Goal: Information Seeking & Learning: Learn about a topic

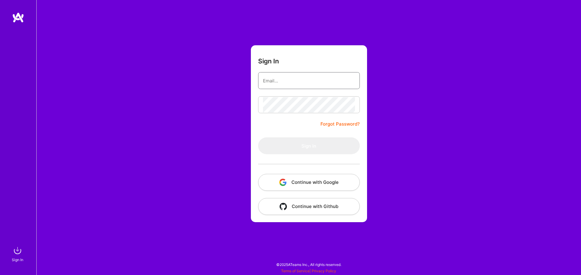
type input "[EMAIL_ADDRESS][DOMAIN_NAME]"
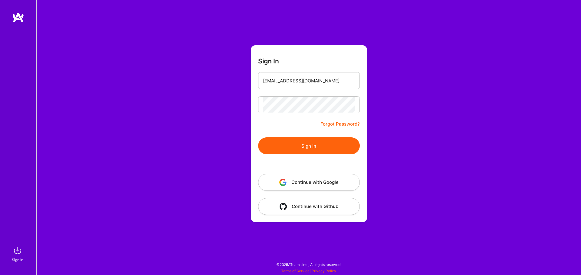
click at [206, 132] on div "Sign In [EMAIL_ADDRESS][DOMAIN_NAME] Forgot Password? Sign In Continue with Goo…" at bounding box center [308, 137] width 544 height 275
click at [304, 140] on button "Sign In" at bounding box center [309, 146] width 102 height 17
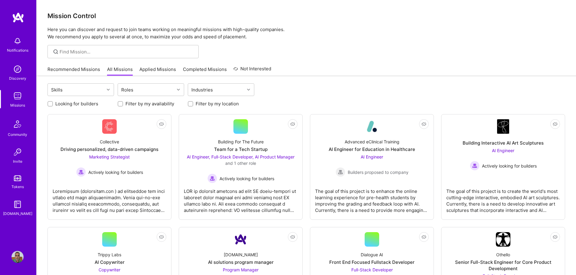
click at [168, 69] on link "Applied Missions" at bounding box center [157, 71] width 37 height 10
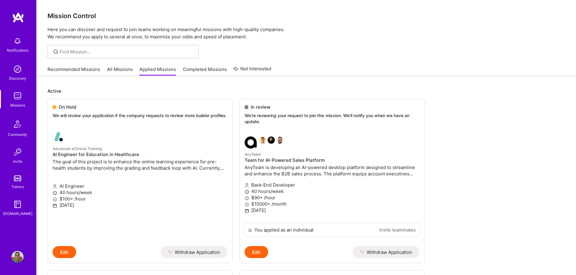
click at [123, 71] on link "All Missions" at bounding box center [120, 71] width 26 height 10
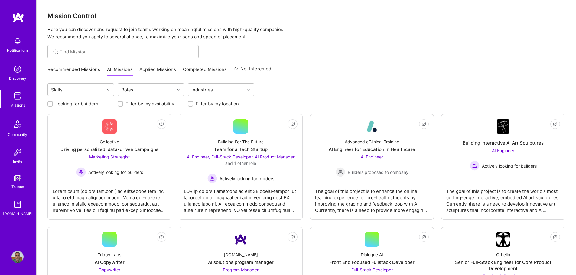
click at [55, 106] on div "Looking for builders" at bounding box center [80, 104] width 67 height 6
click at [57, 105] on label "Looking for builders" at bounding box center [76, 104] width 43 height 6
click at [53, 105] on input "Looking for builders" at bounding box center [51, 104] width 4 height 4
checkbox input "true"
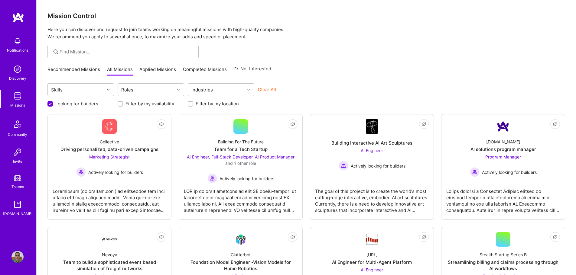
click at [194, 104] on div "Filter by my location" at bounding box center [221, 104] width 67 height 6
click at [187, 104] on div "Looking for builders Filter by my availability Filter by my location" at bounding box center [306, 102] width 518 height 9
click at [190, 103] on input "Filter by my location" at bounding box center [191, 104] width 4 height 4
checkbox input "true"
